Goal: Task Accomplishment & Management: Manage account settings

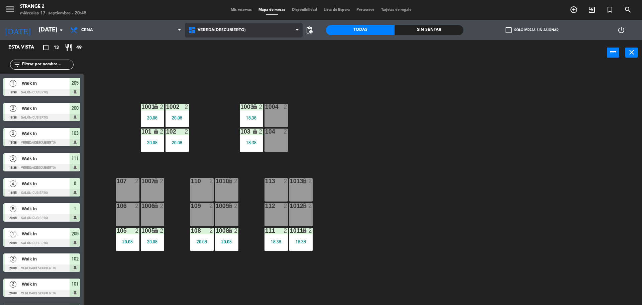
click at [232, 24] on span "Vereda(Descubierto)" at bounding box center [244, 30] width 118 height 15
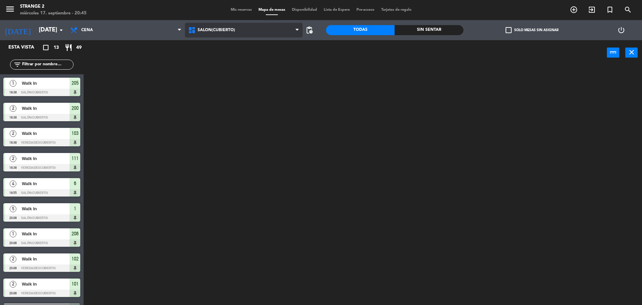
click at [219, 62] on ng-component "menu Strange 2 [DATE] 17. septiembre - 20:45 Mis reservas Mapa de mesas Disponi…" at bounding box center [321, 153] width 642 height 306
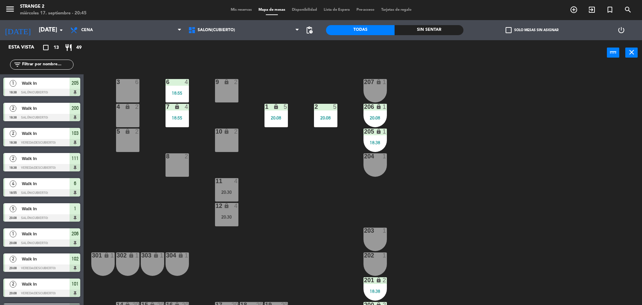
click at [236, 9] on span "Mis reservas" at bounding box center [242, 10] width 28 height 4
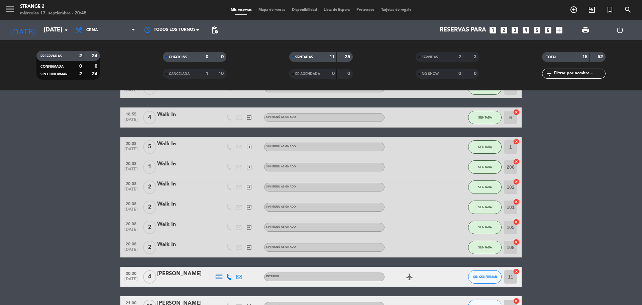
scroll to position [148, 0]
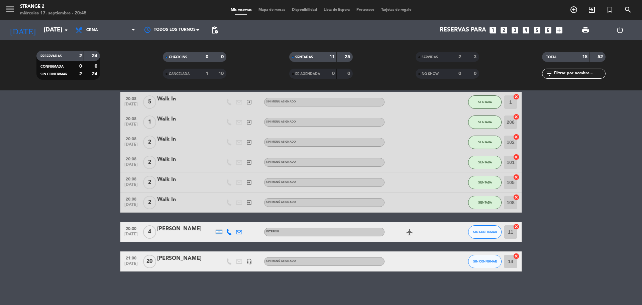
click at [163, 229] on div "[PERSON_NAME]" at bounding box center [185, 229] width 57 height 9
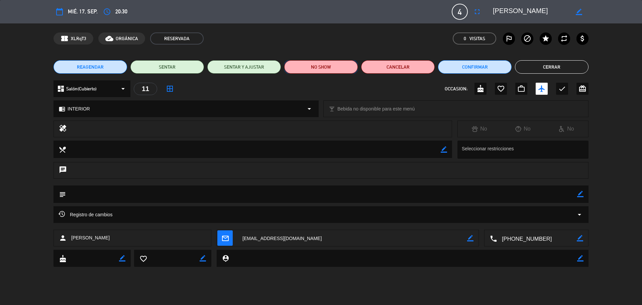
click at [313, 60] on button "NO SHOW" at bounding box center [321, 66] width 74 height 13
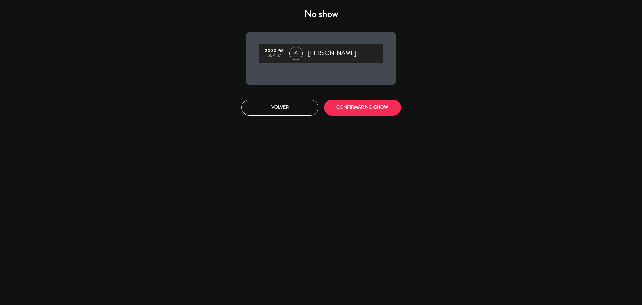
click at [313, 66] on div "20:30 PM sep., 17 4 [PERSON_NAME]" at bounding box center [321, 58] width 151 height 53
click at [350, 107] on button "CONFIRMAR NO-SHOW" at bounding box center [362, 108] width 77 height 16
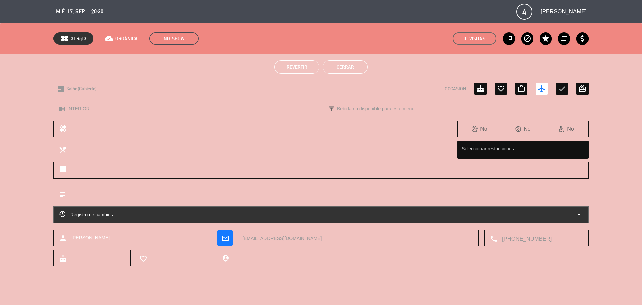
click at [345, 64] on button "Cerrar" at bounding box center [345, 66] width 45 height 13
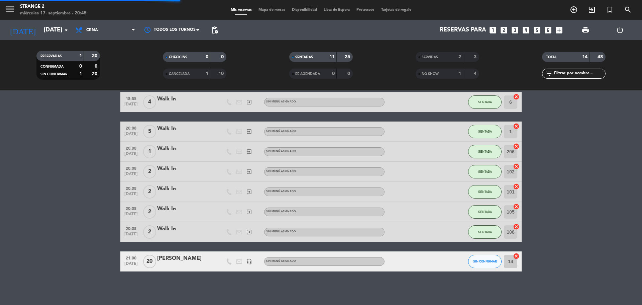
scroll to position [119, 0]
click at [272, 11] on span "Mapa de mesas" at bounding box center [271, 10] width 33 height 4
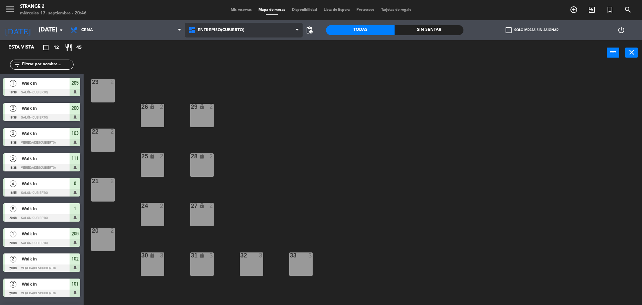
click at [224, 27] on span "Entrepiso(Cubierto)" at bounding box center [244, 30] width 118 height 15
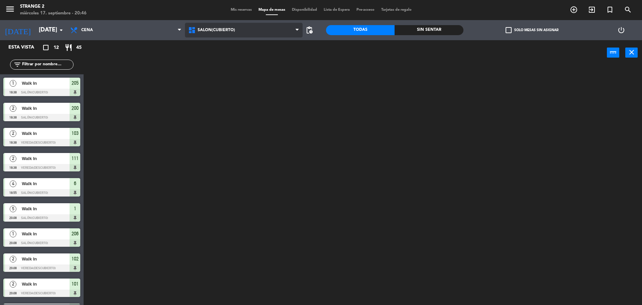
click at [217, 57] on ng-component "menu Strange 2 [DATE] 17. septiembre - 20:46 Mis reservas Mapa de mesas Disponi…" at bounding box center [321, 153] width 642 height 306
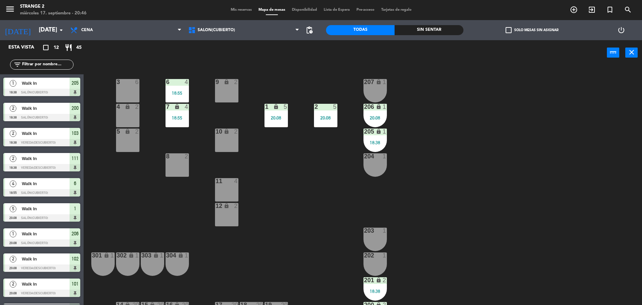
click at [223, 139] on div "10 lock 2" at bounding box center [226, 139] width 23 height 23
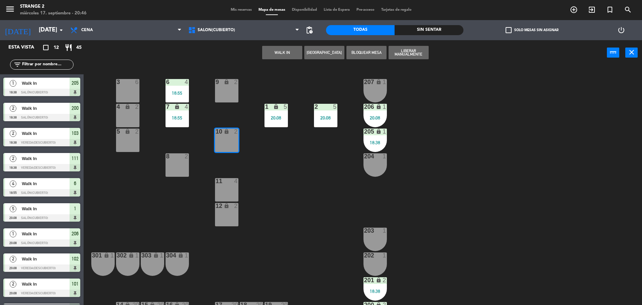
click at [296, 56] on button "WALK IN" at bounding box center [282, 52] width 40 height 13
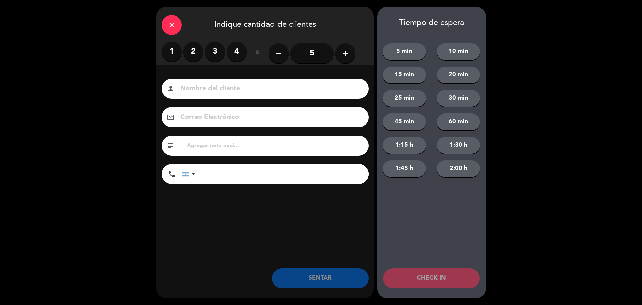
click at [191, 53] on label "2" at bounding box center [193, 51] width 20 height 20
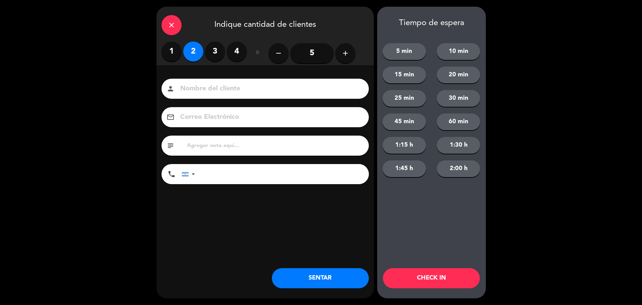
click at [306, 280] on button "SENTAR" at bounding box center [320, 278] width 97 height 20
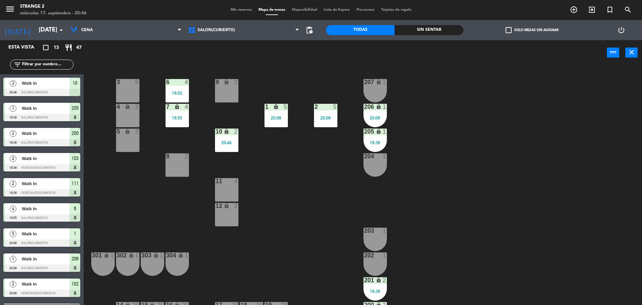
click at [181, 167] on div "8 2" at bounding box center [177, 164] width 23 height 23
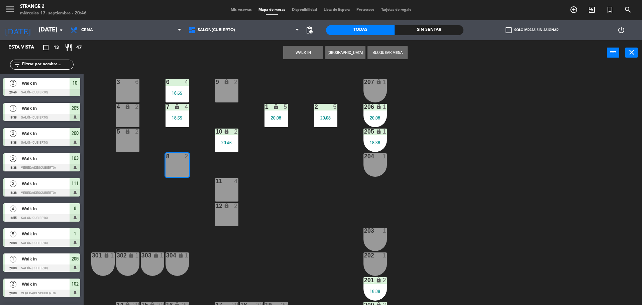
click at [305, 48] on button "WALK IN" at bounding box center [303, 52] width 40 height 13
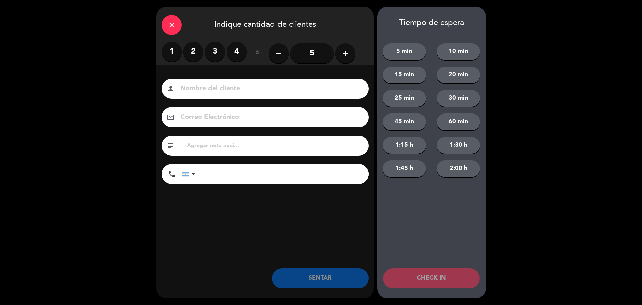
click at [194, 51] on label "2" at bounding box center [193, 51] width 20 height 20
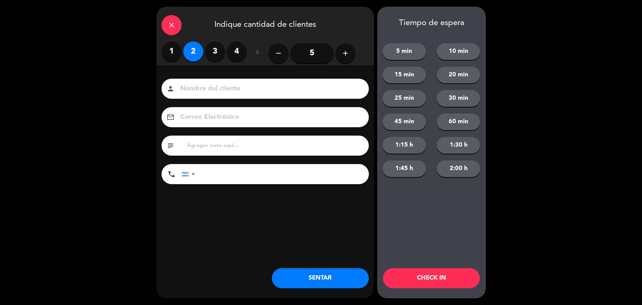
click at [315, 271] on button "SENTAR" at bounding box center [320, 278] width 97 height 20
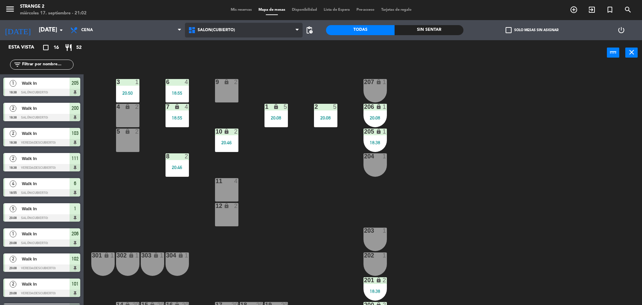
click at [248, 30] on span "Salón(Cubierto)" at bounding box center [244, 30] width 118 height 15
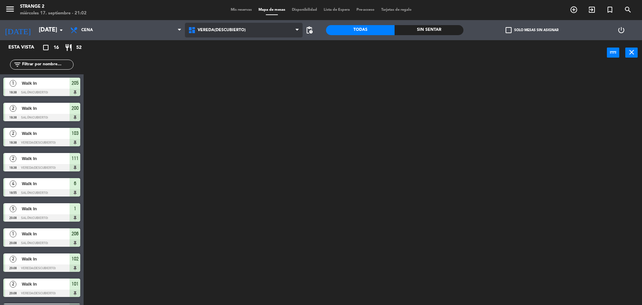
click at [231, 71] on ng-component "menu Strange 2 [DATE] 17. septiembre - 21:02 Mis reservas Mapa de mesas Disponi…" at bounding box center [321, 153] width 642 height 306
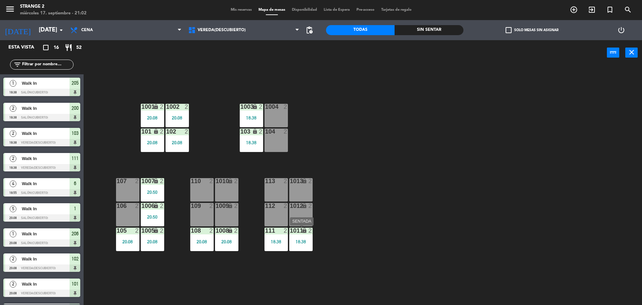
click at [299, 243] on div "18:38" at bounding box center [300, 241] width 23 height 5
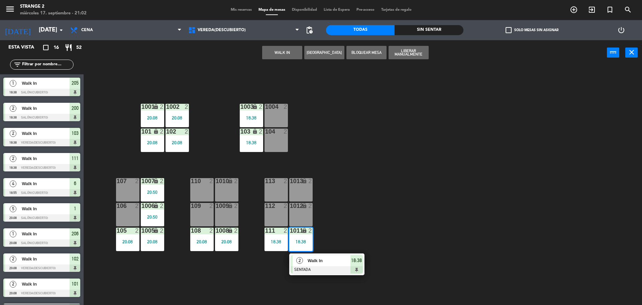
click at [317, 265] on div "Walk In" at bounding box center [328, 260] width 43 height 11
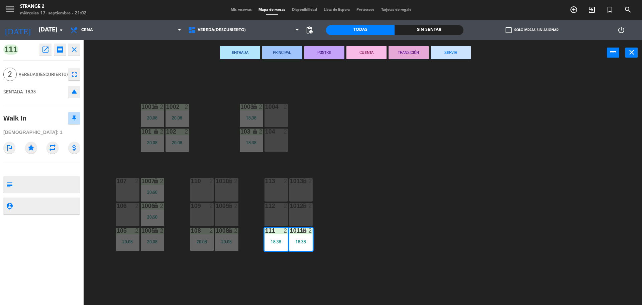
click at [452, 48] on button "SERVIR" at bounding box center [451, 52] width 40 height 13
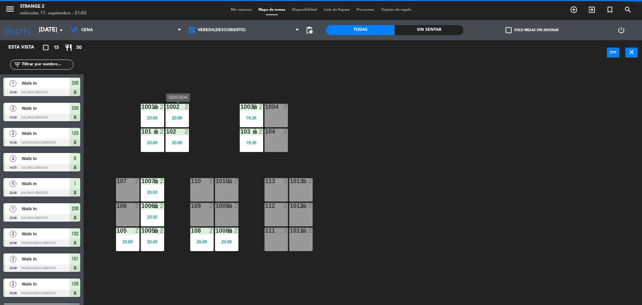
click at [190, 109] on div "2" at bounding box center [188, 107] width 11 height 6
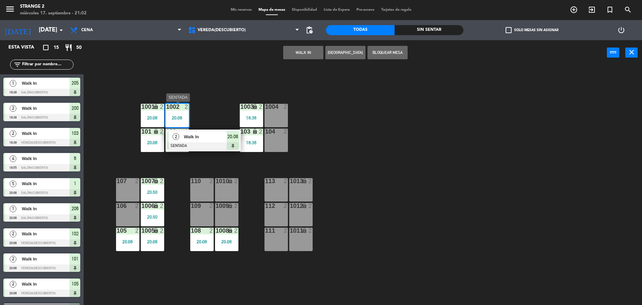
click at [195, 138] on span "Walk In" at bounding box center [205, 136] width 43 height 7
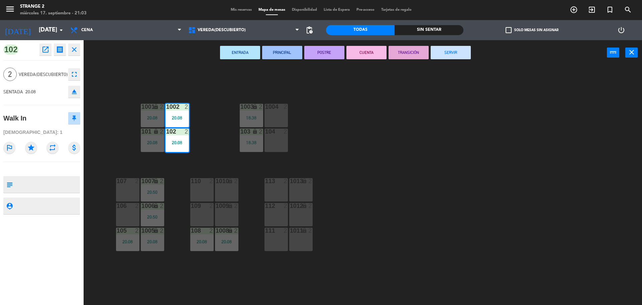
click at [447, 56] on button "SERVIR" at bounding box center [451, 52] width 40 height 13
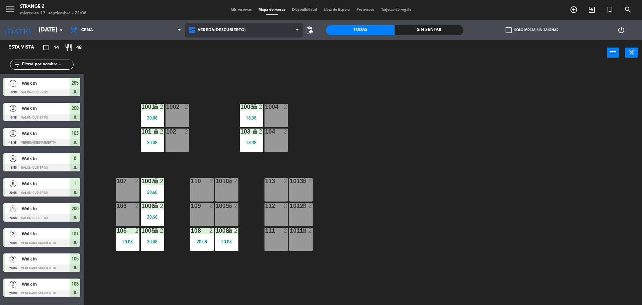
click at [207, 24] on span "Vereda(Descubierto)" at bounding box center [244, 30] width 118 height 15
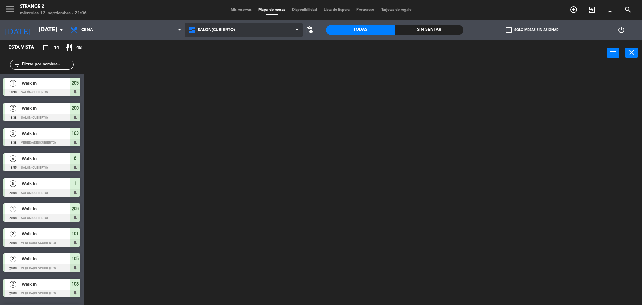
click at [217, 60] on ng-component "menu Strange 2 [DATE] 17. septiembre - 21:06 Mis reservas Mapa de mesas Disponi…" at bounding box center [321, 153] width 642 height 306
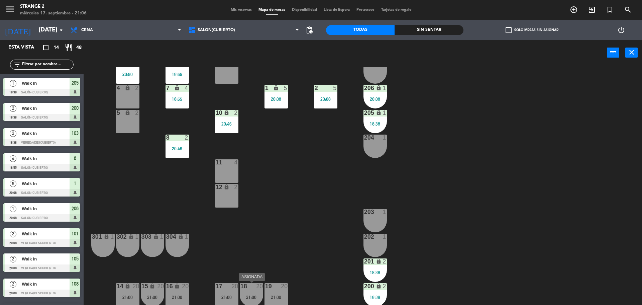
click at [250, 290] on div "18 20 21:00" at bounding box center [251, 294] width 23 height 23
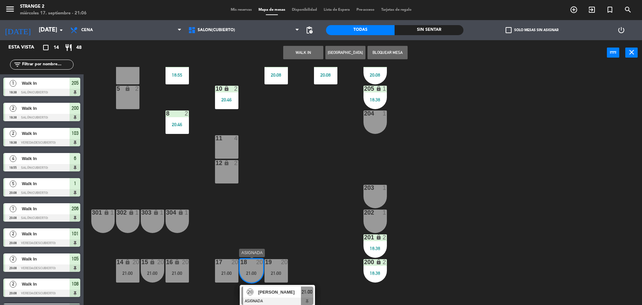
click at [281, 293] on span "[PERSON_NAME]" at bounding box center [279, 291] width 43 height 7
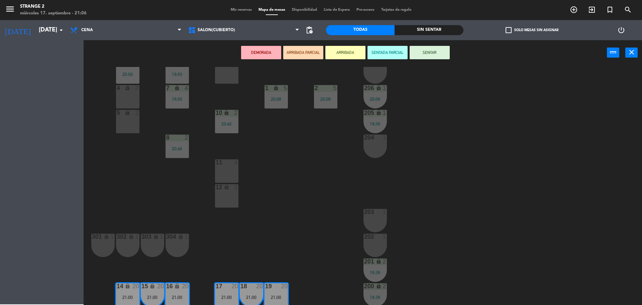
scroll to position [19, 0]
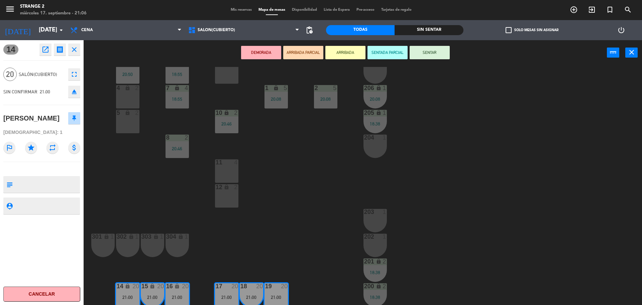
click at [433, 53] on button "SENTAR" at bounding box center [430, 52] width 40 height 13
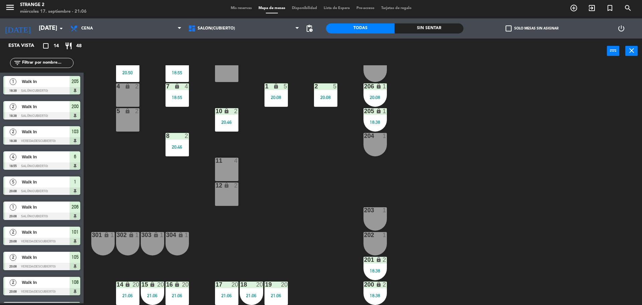
scroll to position [101, 0]
click at [128, 76] on div "3 1 20:50" at bounding box center [127, 70] width 23 height 23
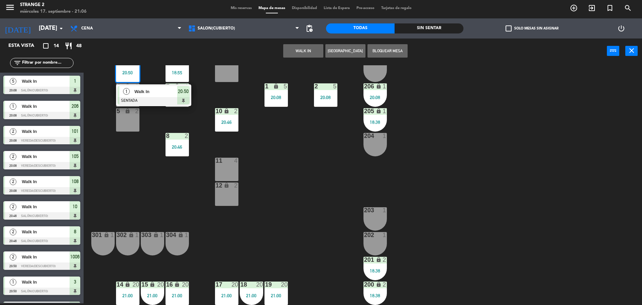
click at [135, 102] on div at bounding box center [154, 100] width 72 height 7
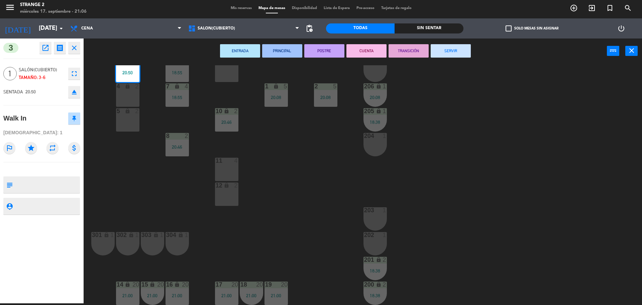
click at [462, 56] on button "SERVIR" at bounding box center [451, 50] width 40 height 13
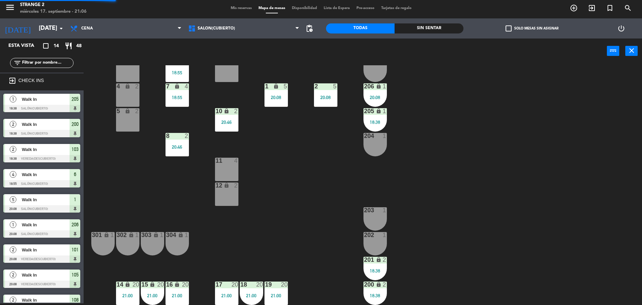
scroll to position [82, 0]
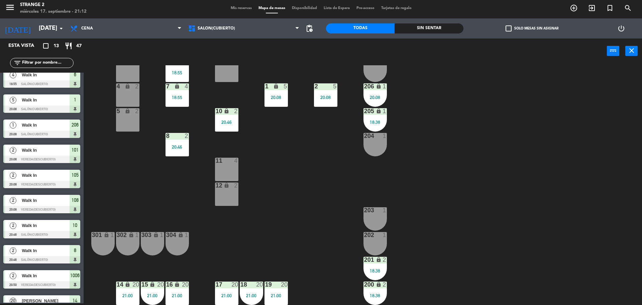
click at [255, 295] on div "21:00" at bounding box center [251, 295] width 23 height 5
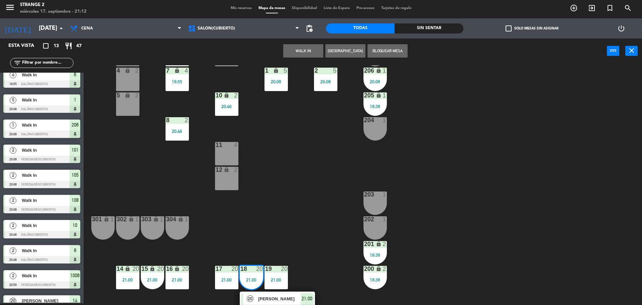
scroll to position [43, 0]
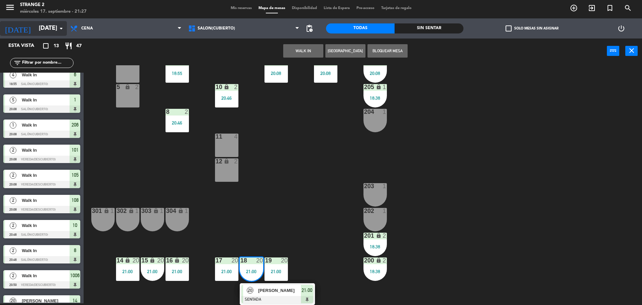
click at [38, 28] on input "[DATE]" at bounding box center [74, 28] width 78 height 13
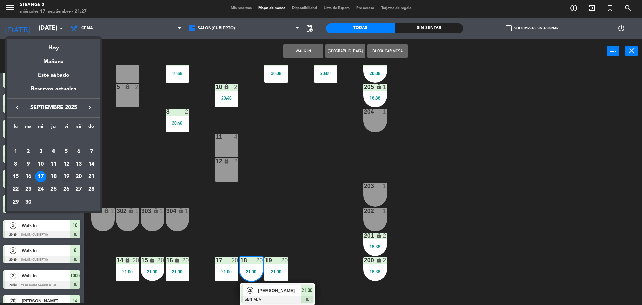
click at [69, 176] on div "19" at bounding box center [66, 176] width 11 height 11
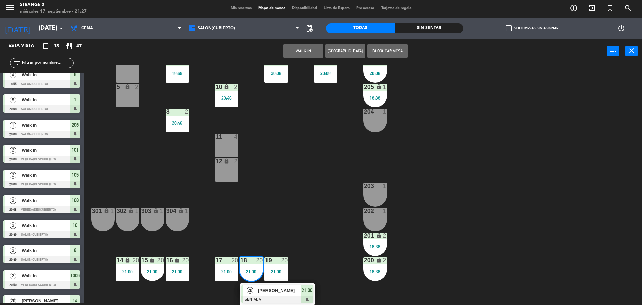
type input "[DATE]"
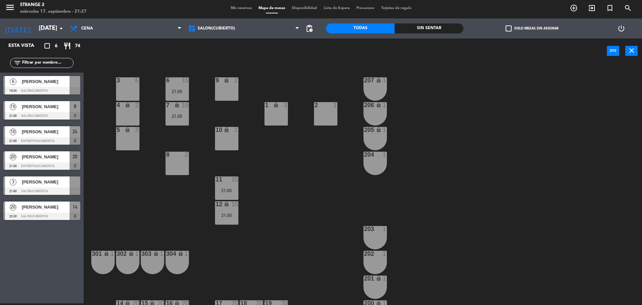
scroll to position [0, 0]
click at [57, 76] on div "[PERSON_NAME]" at bounding box center [45, 81] width 49 height 11
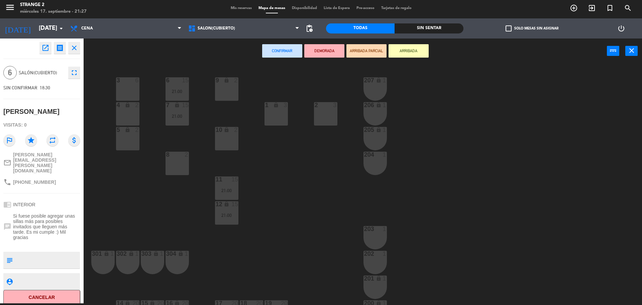
click at [124, 88] on div "3 6" at bounding box center [127, 88] width 23 height 23
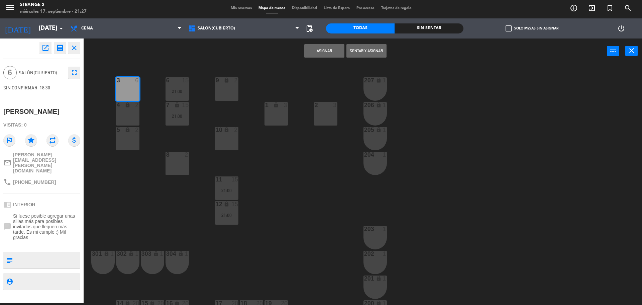
click at [127, 116] on div "4 lock 2" at bounding box center [127, 113] width 23 height 23
click at [132, 147] on div "5 lock 2" at bounding box center [127, 138] width 23 height 23
click at [323, 50] on button "Asignar" at bounding box center [324, 50] width 40 height 13
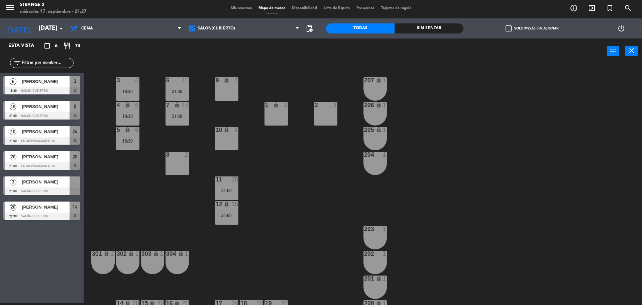
click at [61, 182] on span "[PERSON_NAME]" at bounding box center [46, 181] width 48 height 7
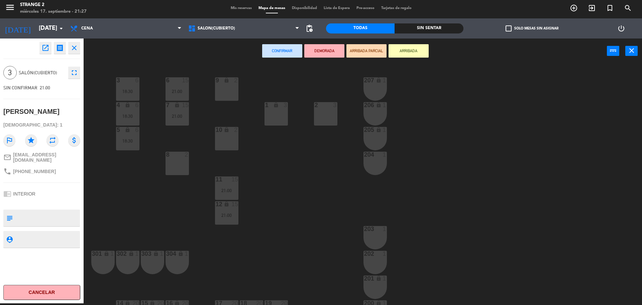
click at [274, 115] on div "1 lock 3" at bounding box center [276, 113] width 23 height 23
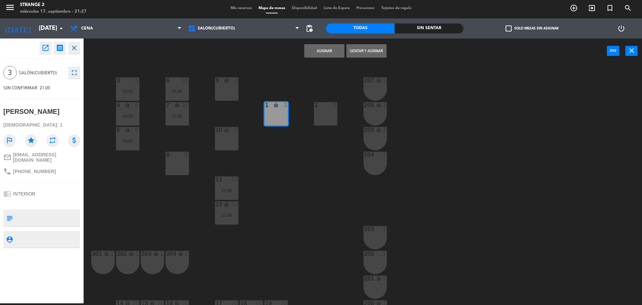
click at [317, 55] on button "Asignar" at bounding box center [324, 50] width 40 height 13
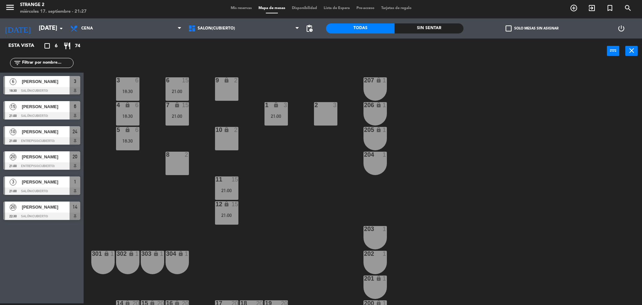
click at [217, 42] on div "power_input close" at bounding box center [346, 50] width 524 height 25
click at [220, 26] on span "Salón(Cubierto)" at bounding box center [216, 28] width 37 height 5
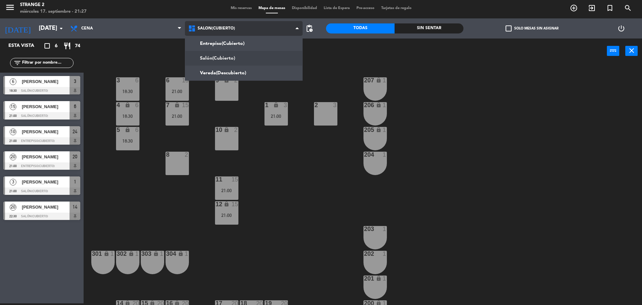
click at [224, 39] on ng-component "menu Strange 2 [DATE] 17. septiembre - 21:27 Mis reservas Mapa de mesas Disponi…" at bounding box center [321, 151] width 642 height 306
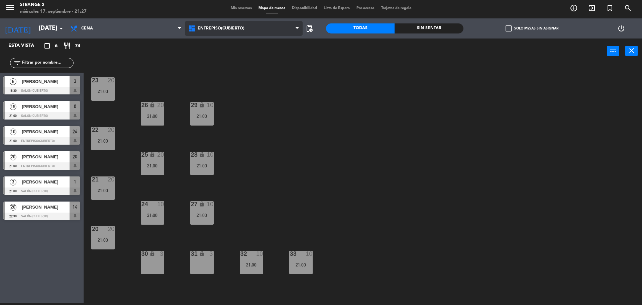
click at [221, 28] on span "Entrepiso(Cubierto)" at bounding box center [221, 28] width 47 height 5
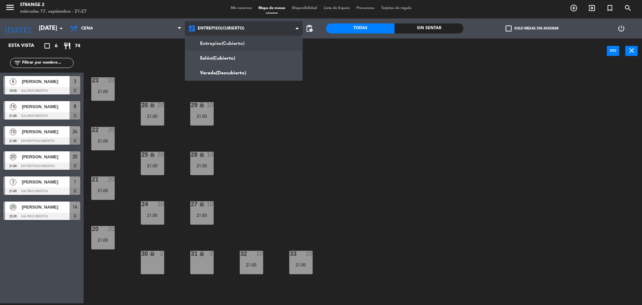
click at [217, 58] on ng-component "menu Strange 2 [DATE] 17. septiembre - 21:27 Mis reservas Mapa de mesas Disponi…" at bounding box center [321, 151] width 642 height 306
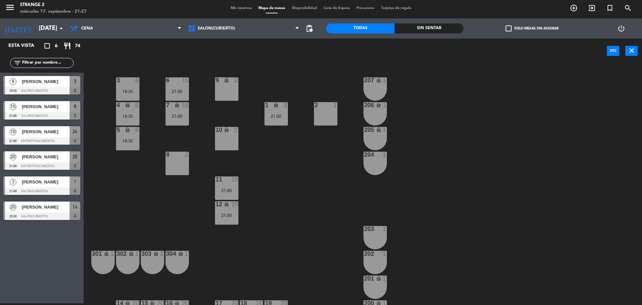
click at [181, 172] on div "8 2" at bounding box center [177, 163] width 23 height 23
click at [326, 52] on button "[GEOGRAPHIC_DATA]" at bounding box center [324, 50] width 40 height 13
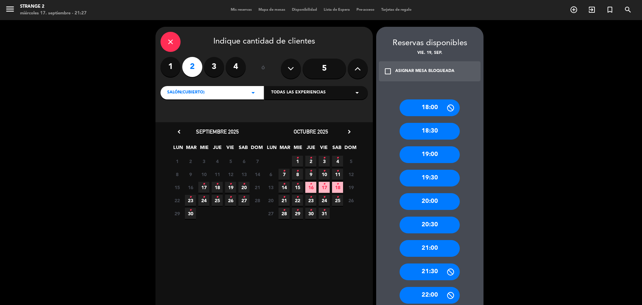
click at [231, 186] on icon "•" at bounding box center [231, 184] width 2 height 11
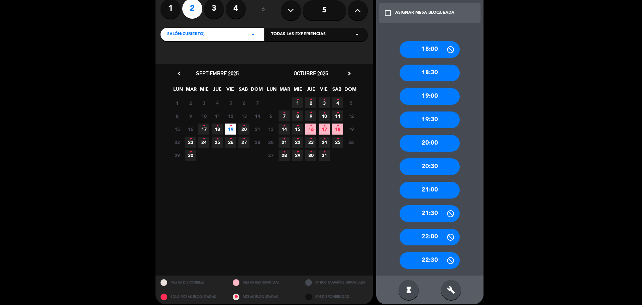
scroll to position [64, 0]
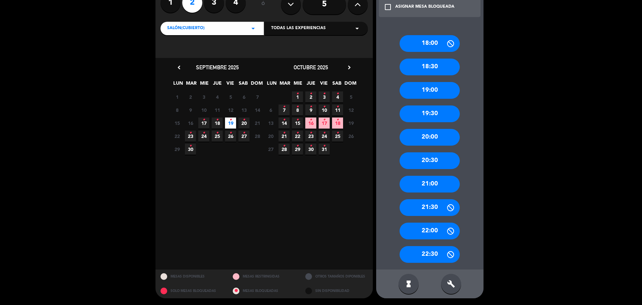
click at [446, 284] on div "build" at bounding box center [451, 284] width 20 height 20
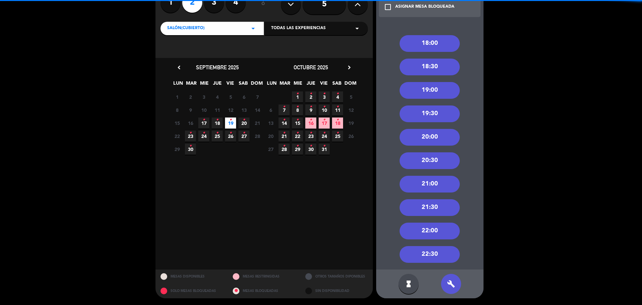
click at [430, 227] on div "22:00" at bounding box center [430, 231] width 60 height 17
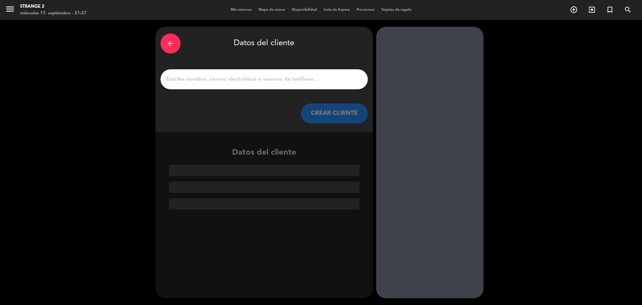
scroll to position [0, 0]
click at [304, 78] on input "1" at bounding box center [264, 79] width 197 height 9
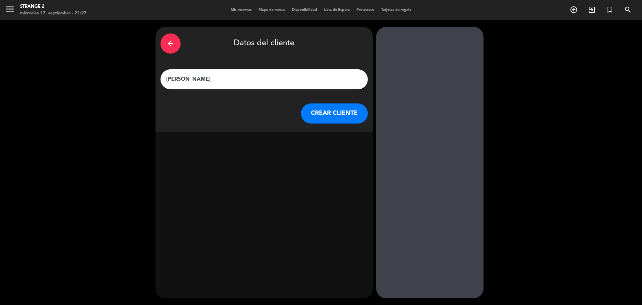
type input "[PERSON_NAME]"
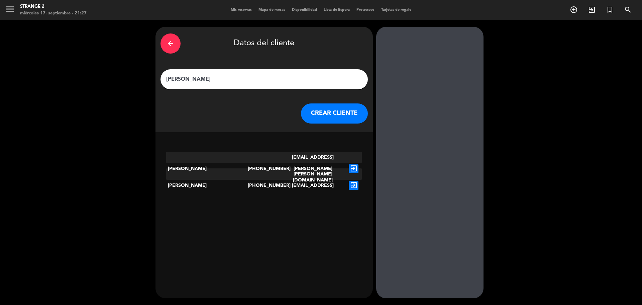
click at [356, 181] on icon "exit_to_app" at bounding box center [354, 185] width 10 height 9
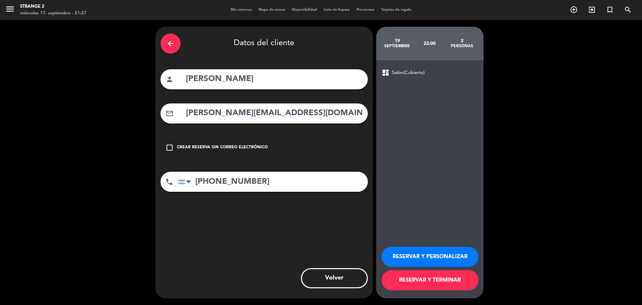
click at [438, 284] on button "RESERVAR Y TERMINAR" at bounding box center [430, 280] width 97 height 20
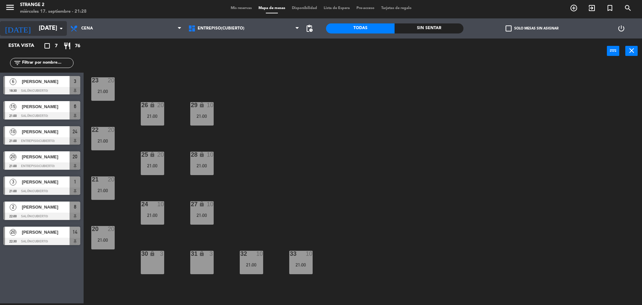
click at [35, 26] on input "[DATE]" at bounding box center [74, 28] width 78 height 13
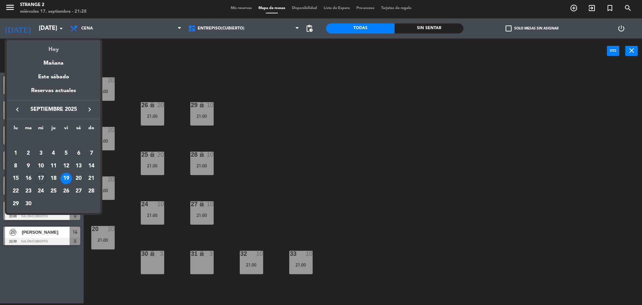
click at [53, 46] on div "Hoy" at bounding box center [54, 47] width 94 height 14
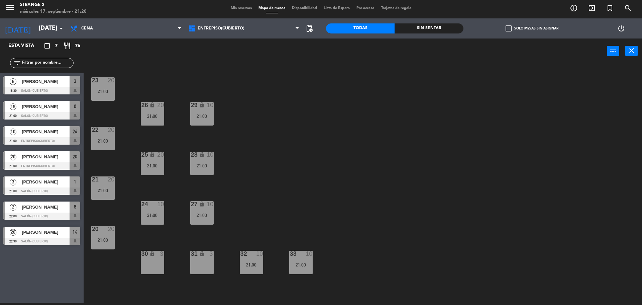
type input "[DATE]"
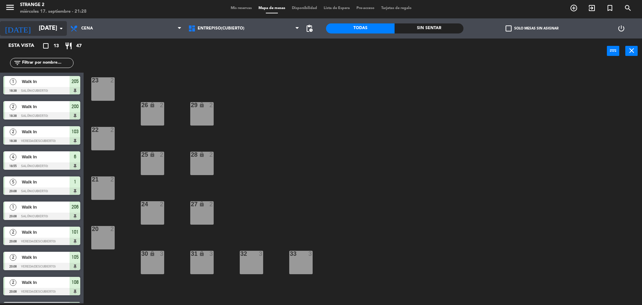
click at [58, 31] on icon "arrow_drop_down" at bounding box center [61, 28] width 8 height 8
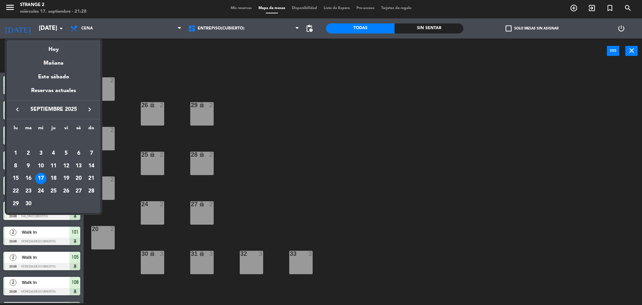
click at [174, 70] on div at bounding box center [321, 152] width 642 height 305
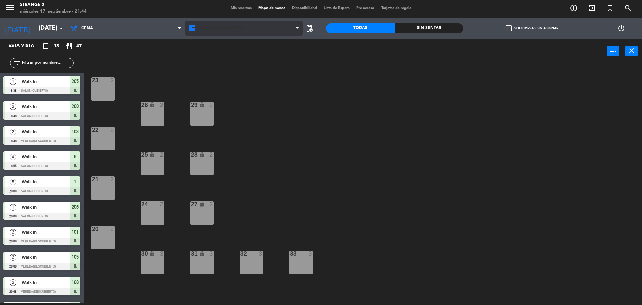
click at [225, 30] on span "Entrepiso(Cubierto)" at bounding box center [221, 28] width 47 height 5
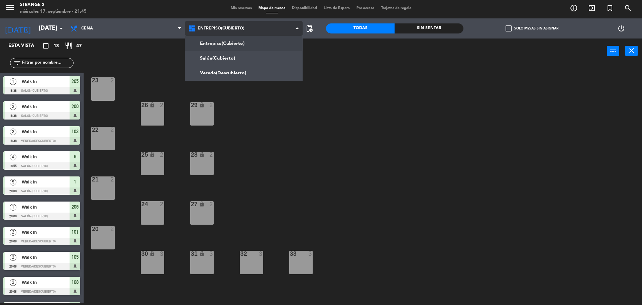
click at [232, 60] on ng-component "menu Strange 2 [DATE] 17. septiembre - 21:45 Mis reservas Mapa de mesas Disponi…" at bounding box center [321, 151] width 642 height 306
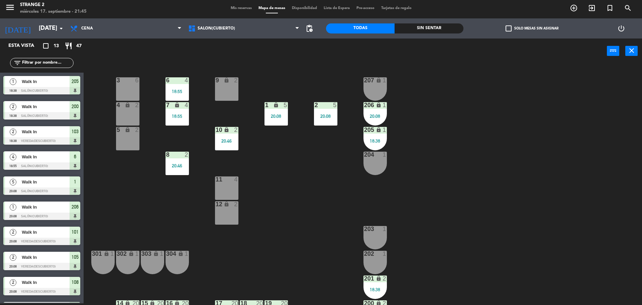
click at [175, 108] on div "lock" at bounding box center [177, 105] width 11 height 6
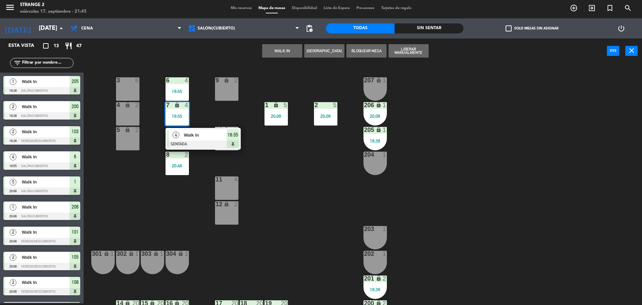
click at [213, 150] on div "4 Walk In SENTADA 18:55" at bounding box center [203, 139] width 75 height 22
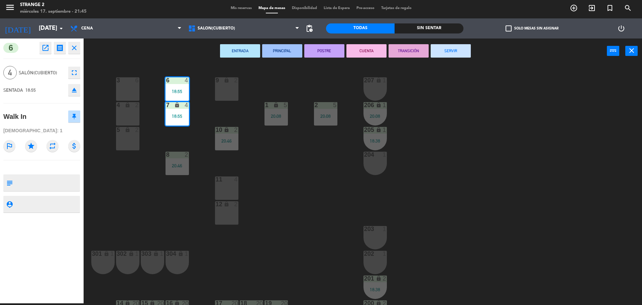
click at [442, 57] on button "SERVIR" at bounding box center [451, 50] width 40 height 13
